Goal: Communication & Community: Answer question/provide support

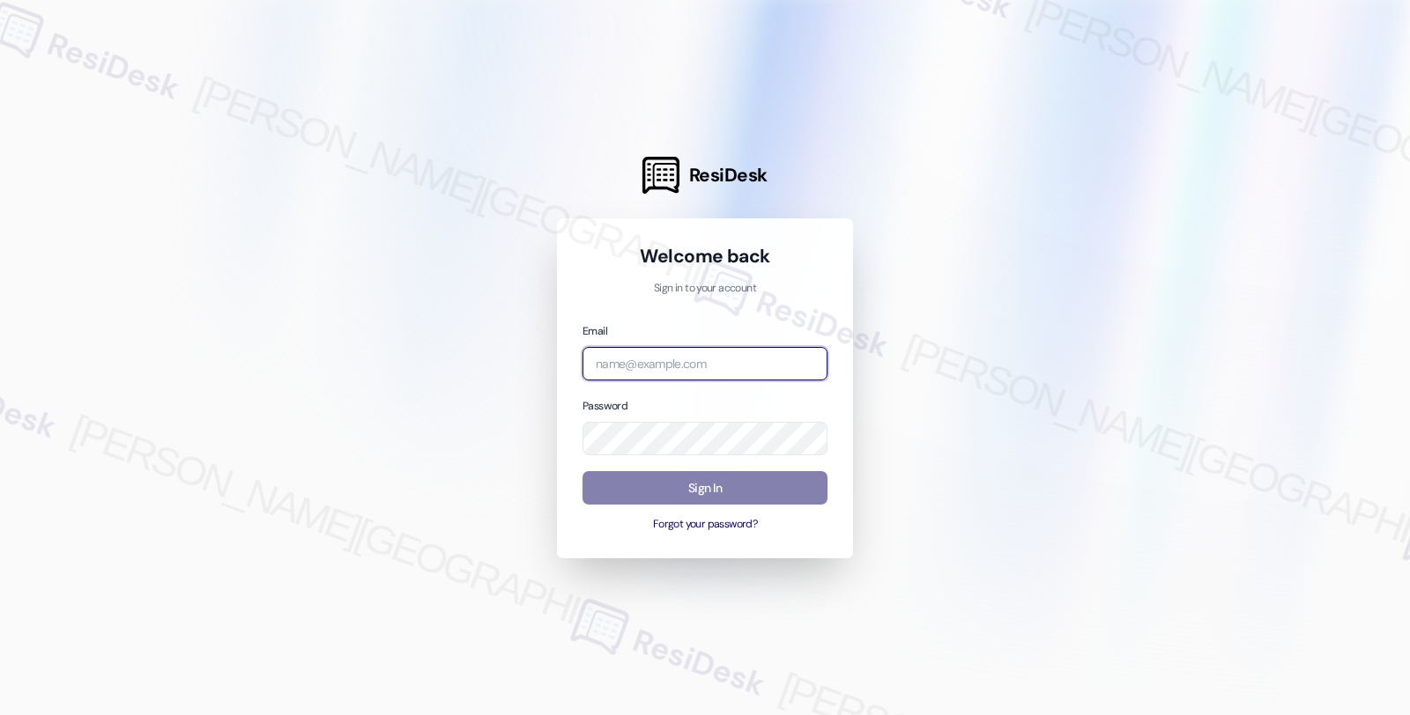
click at [710, 348] on input "email" at bounding box center [704, 364] width 245 height 34
type input "automated-surveys-twelve_rivers_management-fides.[PERSON_NAME]@twelve_rivers_[D…"
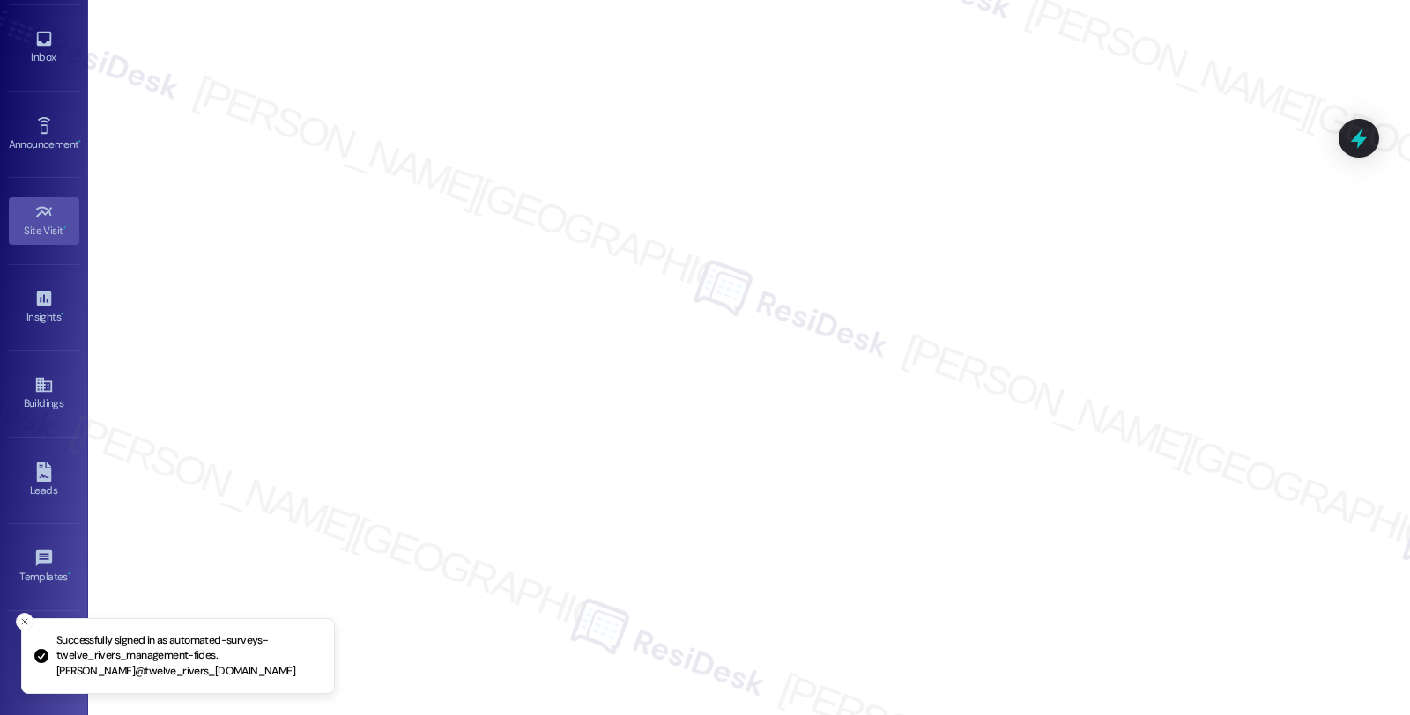
scroll to position [127, 0]
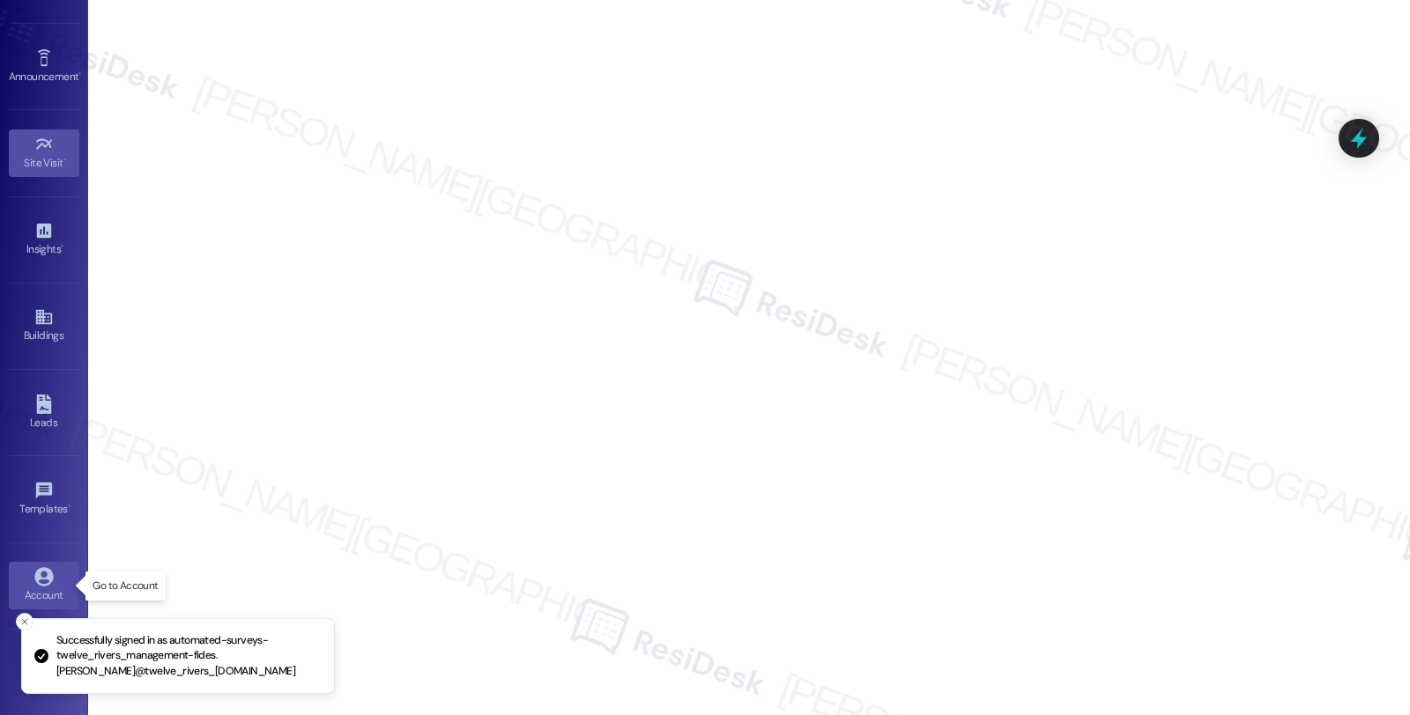
click at [48, 579] on icon at bounding box center [43, 576] width 19 height 19
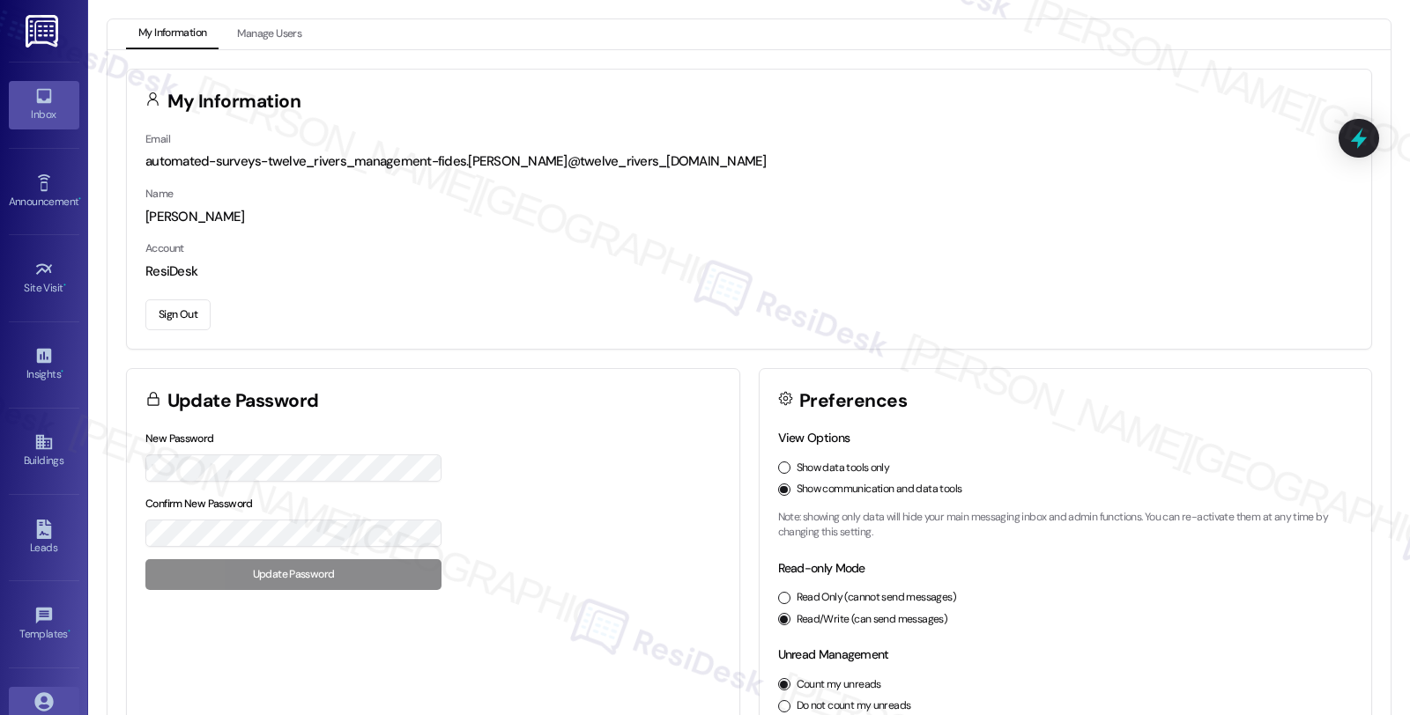
click at [49, 103] on icon at bounding box center [43, 95] width 19 height 19
